Goal: Information Seeking & Learning: Learn about a topic

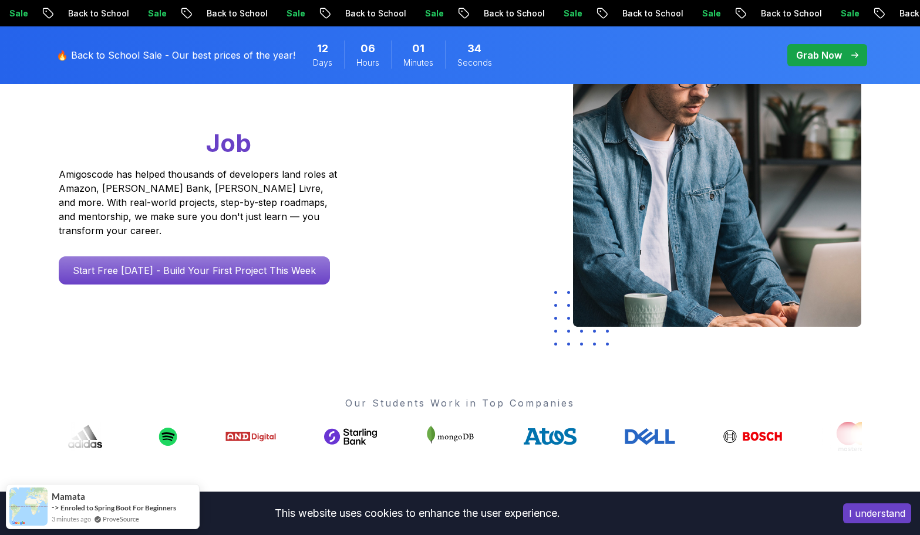
scroll to position [176, 0]
click at [263, 239] on div "Go From Learning to Hired: Master Java, Spring Boot & Cloud Skills That Get You…" at bounding box center [220, 155] width 323 height 260
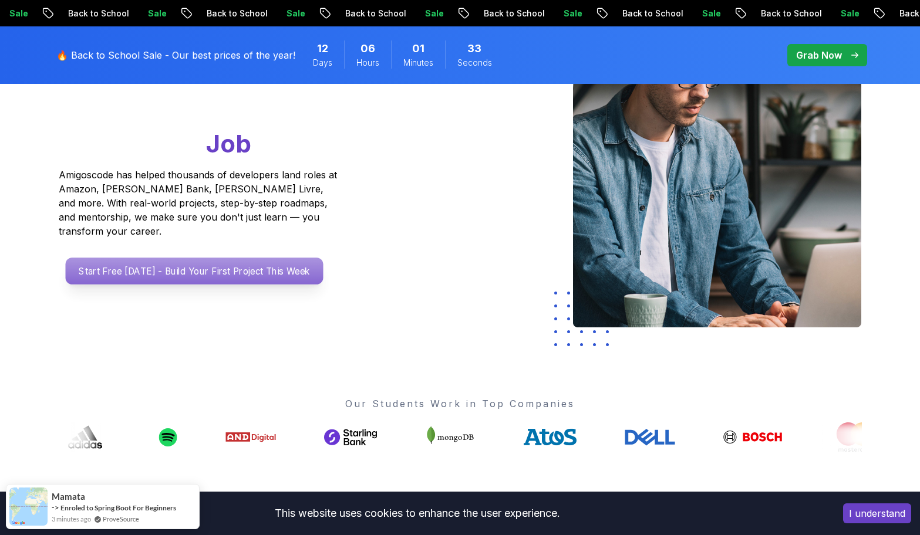
click at [261, 258] on p "Start Free Today - Build Your First Project This Week" at bounding box center [194, 271] width 258 height 27
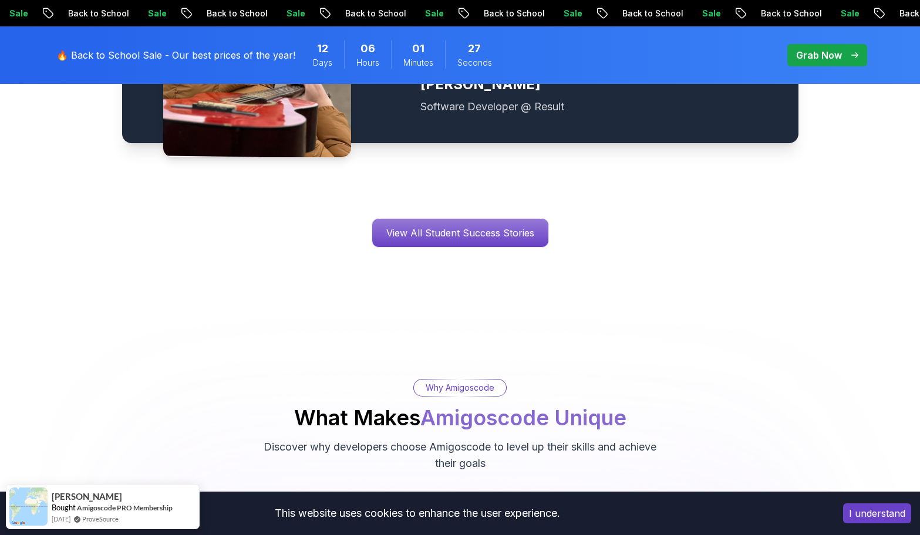
scroll to position [2230, 0]
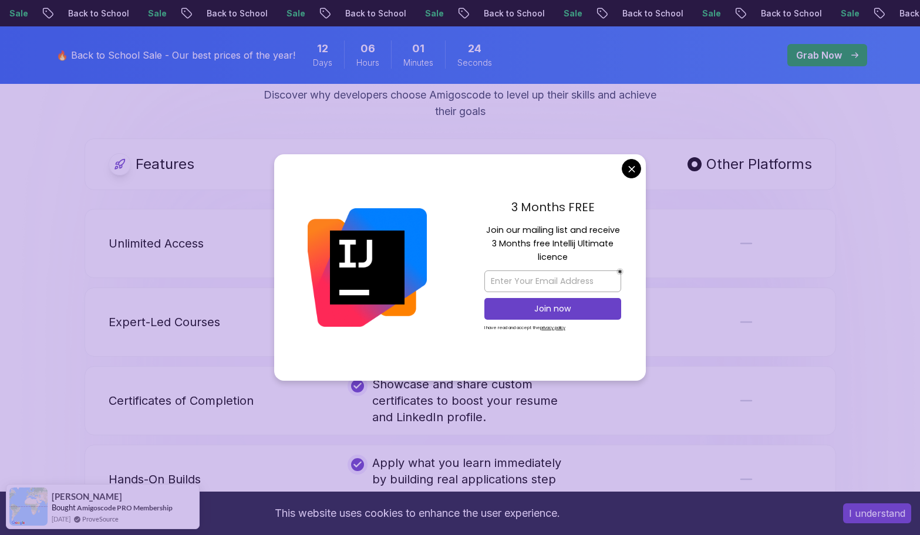
click at [614, 178] on div "3 Months FREE Join our mailing list and receive 3 Months free Intellij Ultimate…" at bounding box center [553, 267] width 186 height 227
click at [615, 168] on div "3 Months FREE Join our mailing list and receive 3 Months free Intellij Ultimate…" at bounding box center [553, 267] width 186 height 227
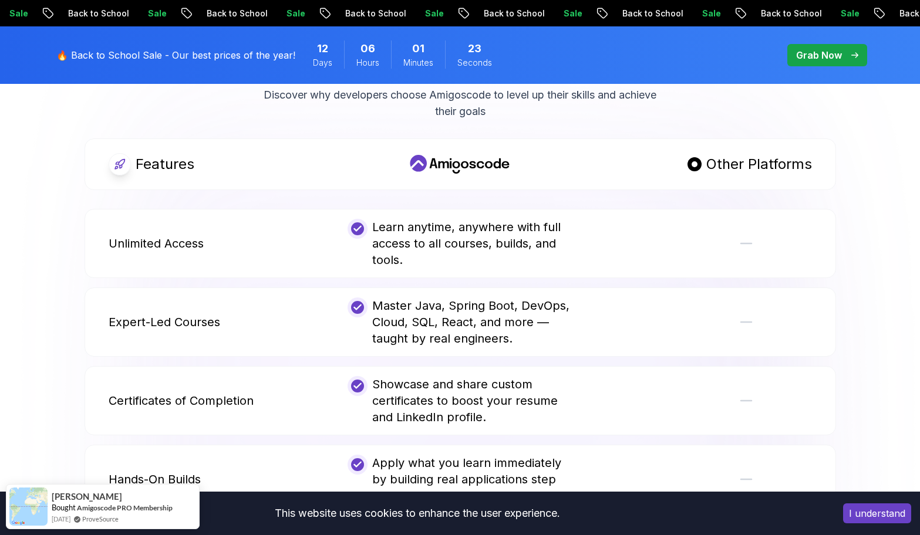
click at [625, 168] on body "Sale Back to School Sale Back to School Sale Back to School Sale Back to School…" at bounding box center [460, 279] width 920 height 5019
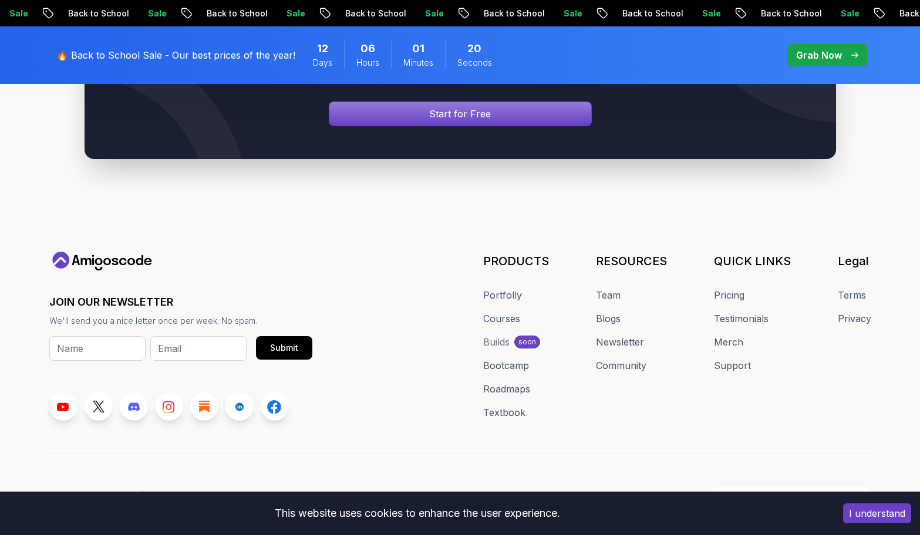
drag, startPoint x: 382, startPoint y: 320, endPoint x: 387, endPoint y: 274, distance: 46.6
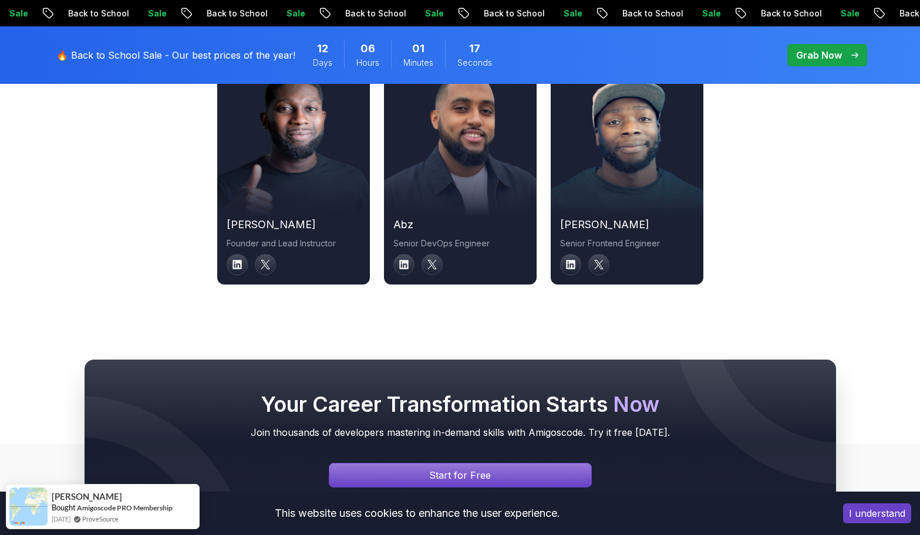
scroll to position [4200, 0]
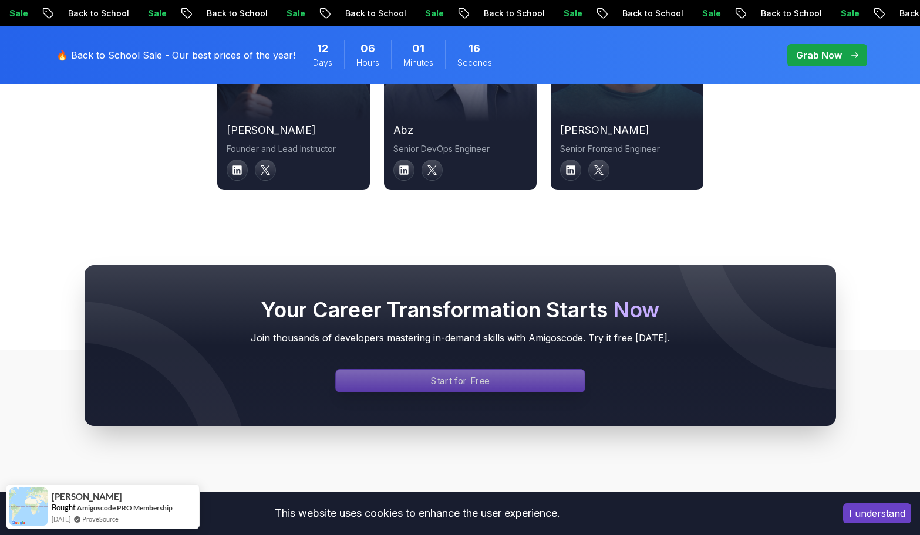
click at [461, 374] on p "Start for Free" at bounding box center [460, 380] width 59 height 13
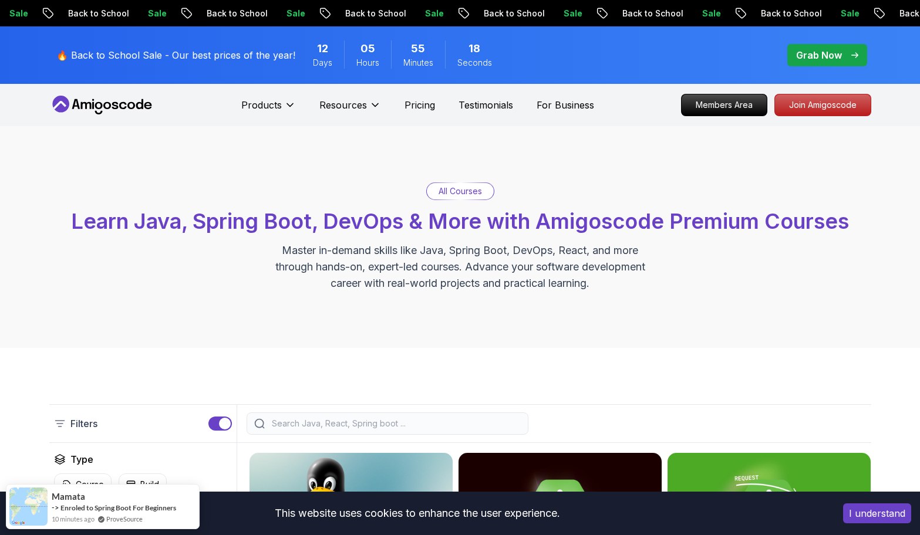
click at [877, 512] on button "I understand" at bounding box center [877, 514] width 68 height 20
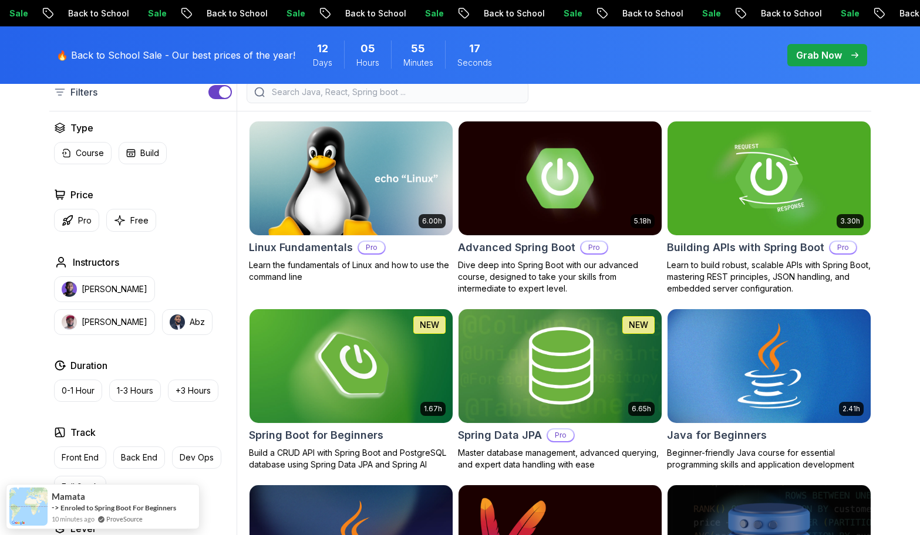
scroll to position [470, 0]
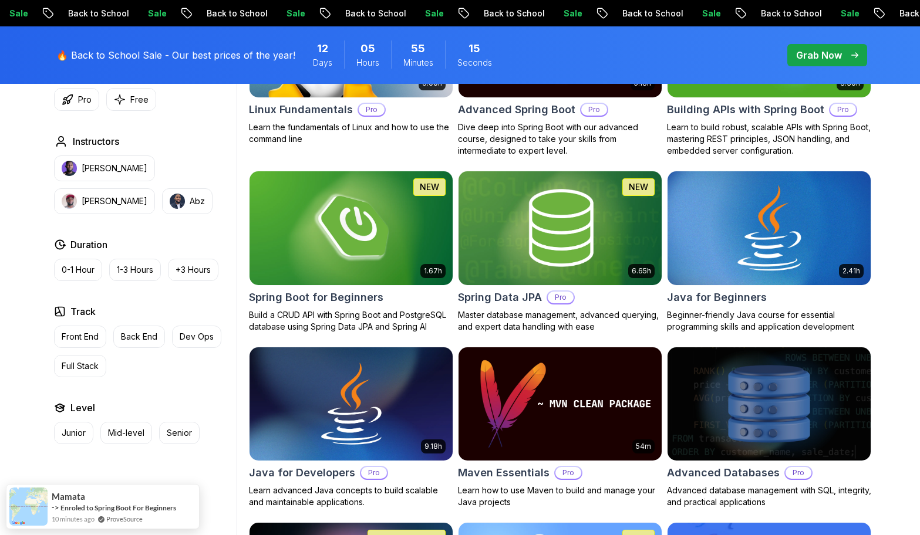
click at [699, 292] on h2 "Java for Beginners" at bounding box center [717, 297] width 100 height 16
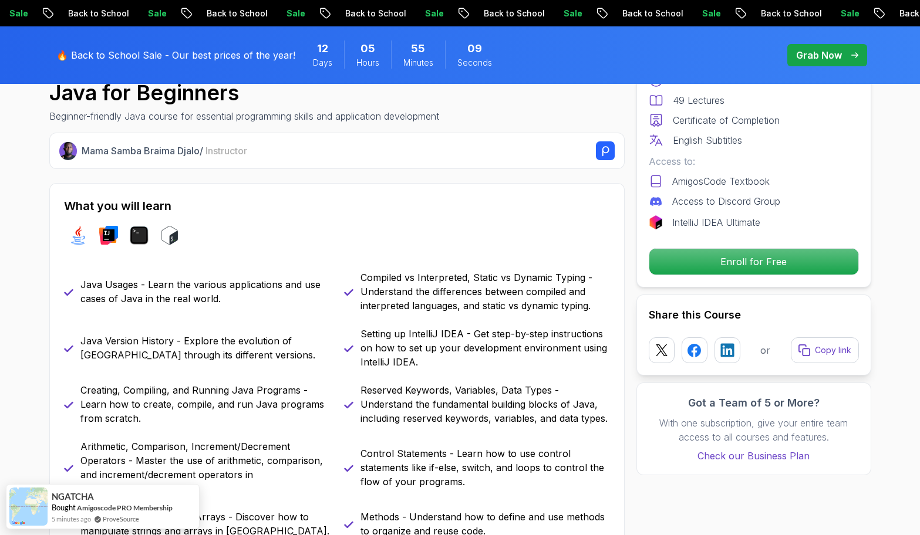
scroll to position [470, 0]
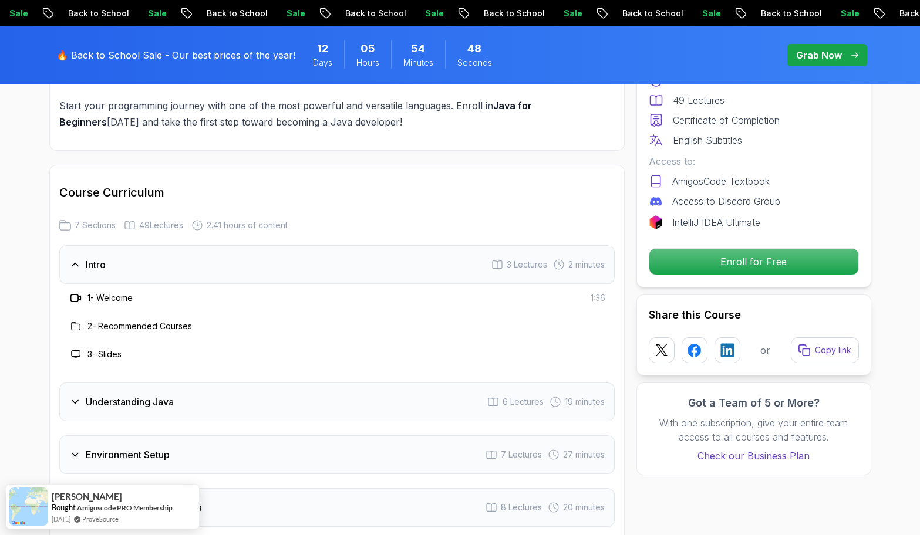
scroll to position [1878, 0]
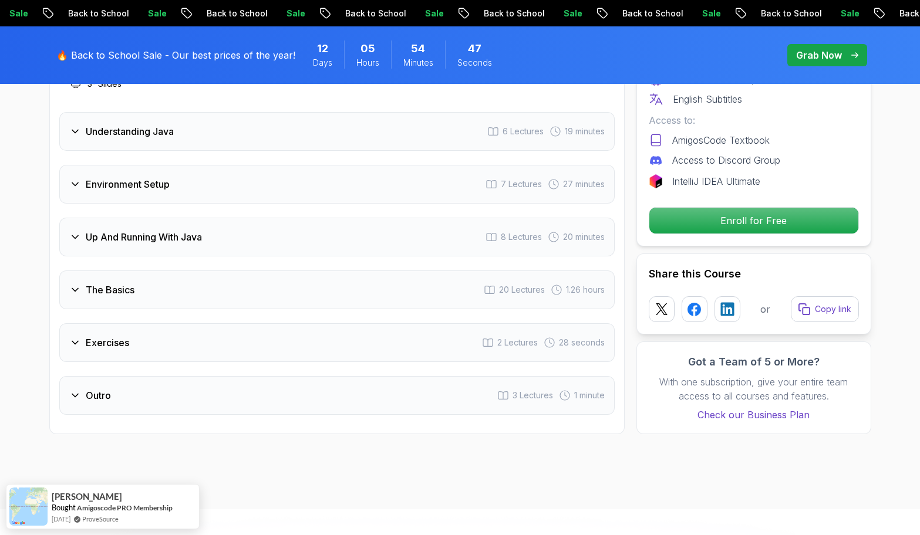
click at [211, 218] on div "Up And Running With Java 8 Lectures 20 minutes" at bounding box center [336, 237] width 555 height 39
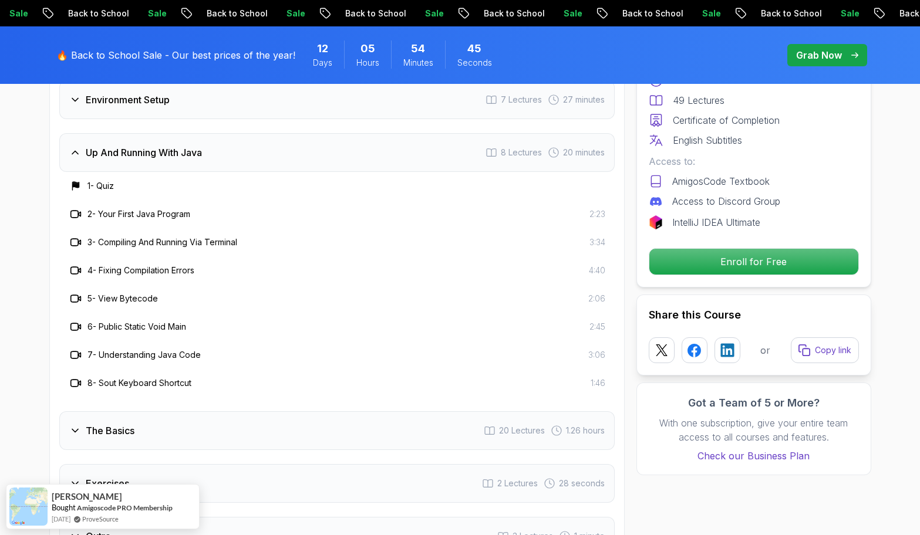
click at [180, 411] on div "The Basics 20 Lectures 1.26 hours" at bounding box center [336, 430] width 555 height 39
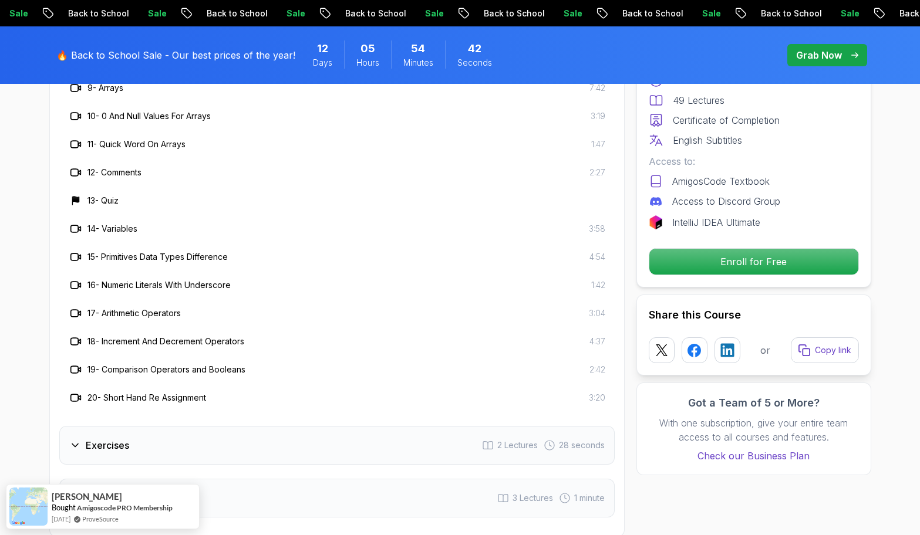
scroll to position [2348, 0]
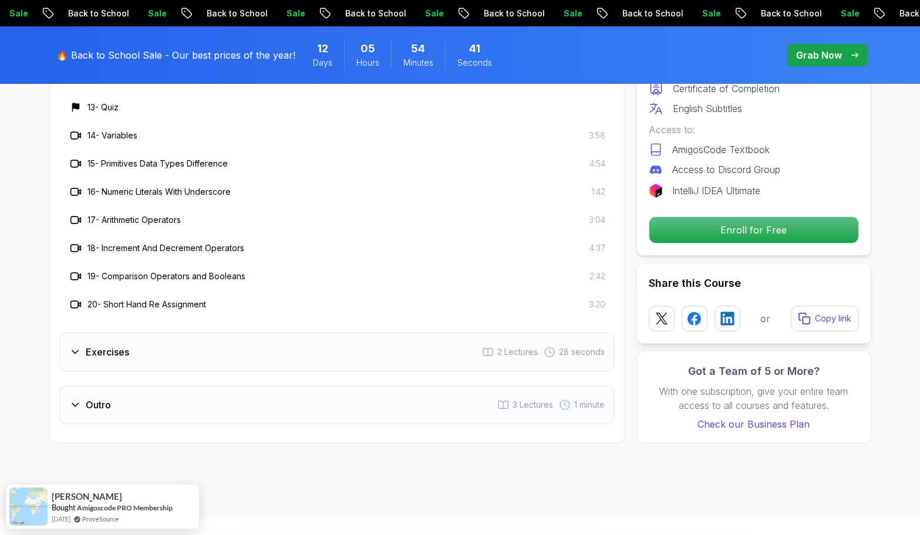
click at [169, 333] on div "Exercises 2 Lectures 28 seconds" at bounding box center [336, 352] width 555 height 39
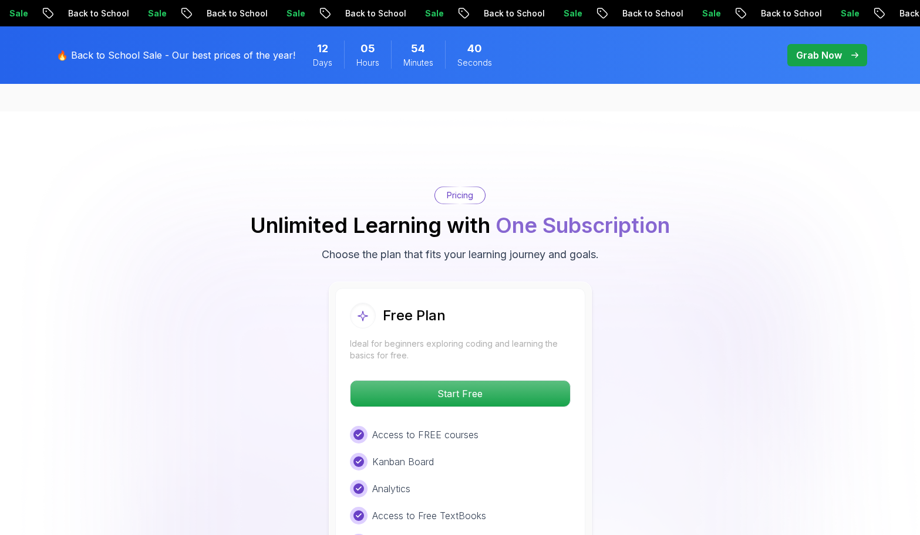
scroll to position [2230, 0]
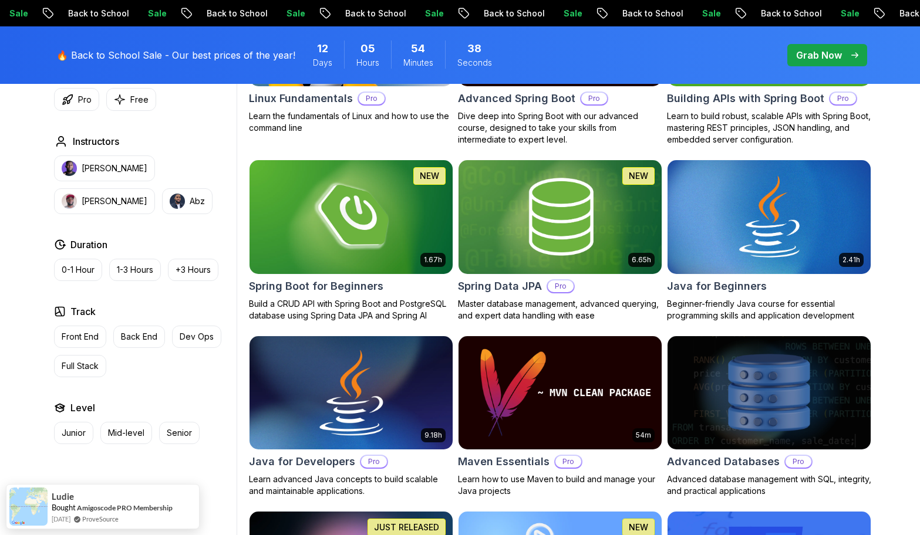
scroll to position [470, 0]
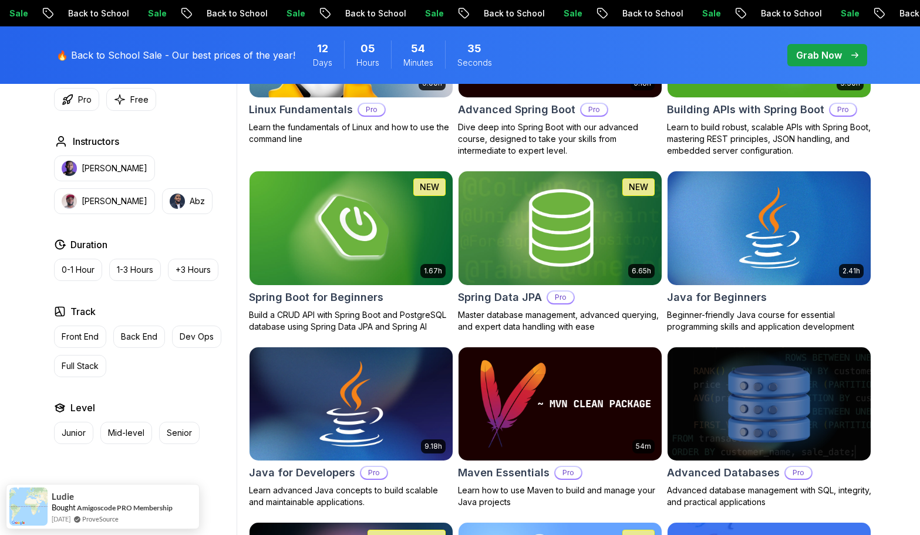
click at [404, 396] on img at bounding box center [350, 404] width 213 height 119
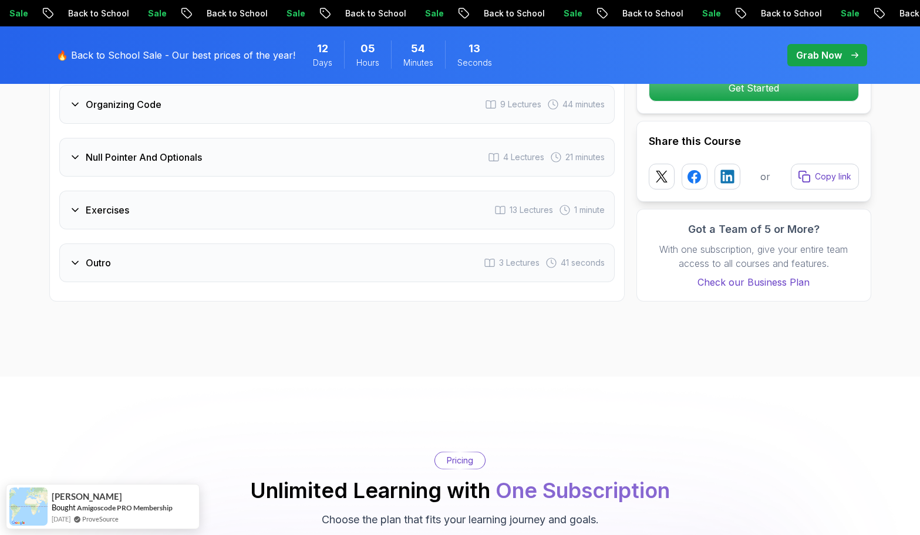
scroll to position [2465, 0]
